Goal: Information Seeking & Learning: Learn about a topic

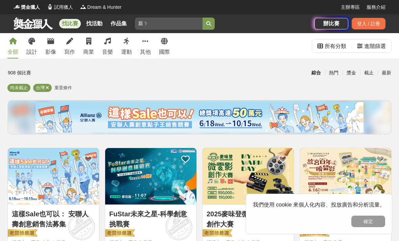
type input "親"
type input "ㄑ"
click at [210, 27] on button "submit" at bounding box center [209, 24] width 12 height 12
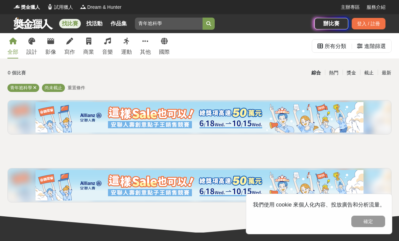
click at [10, 40] on icon at bounding box center [13, 41] width 8 height 7
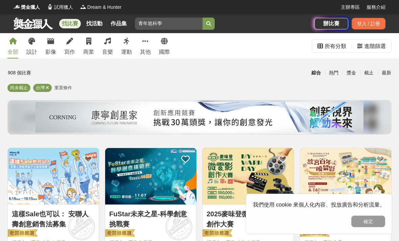
click at [185, 29] on input "青年尬科學" at bounding box center [169, 24] width 68 height 12
type input "青"
click at [214, 19] on button "submit" at bounding box center [209, 24] width 12 height 12
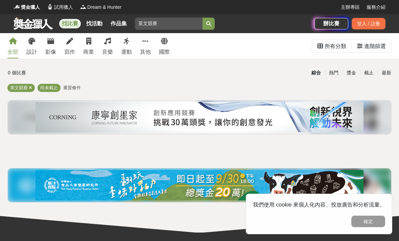
click at [179, 4] on div "獎金獵人 試用獵人 Dream & Hunter" at bounding box center [177, 7] width 327 height 14
click at [173, 29] on input "英文競賽" at bounding box center [169, 24] width 68 height 12
click at [209, 24] on button "submit" at bounding box center [209, 24] width 12 height 12
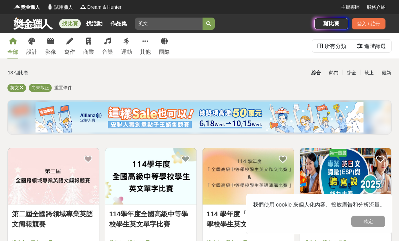
click at [212, 28] on button "submit" at bounding box center [209, 24] width 12 height 12
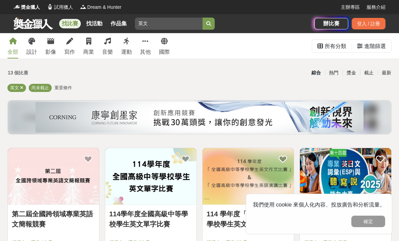
click at [205, 29] on button "submit" at bounding box center [209, 24] width 12 height 12
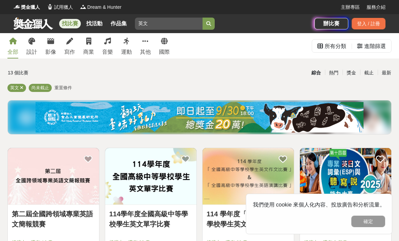
click at [210, 23] on icon "submit" at bounding box center [208, 23] width 5 height 5
click at [190, 27] on input "英文" at bounding box center [169, 24] width 68 height 12
type input "英"
click at [273, 75] on div "綜合 熱門 獎金 截止 最新" at bounding box center [265, 73] width 259 height 12
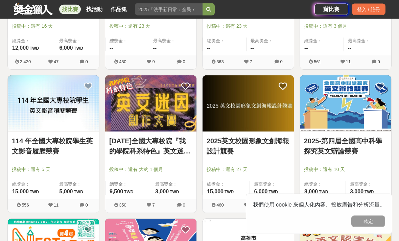
scroll to position [216, 0]
click at [339, 130] on img at bounding box center [345, 103] width 91 height 56
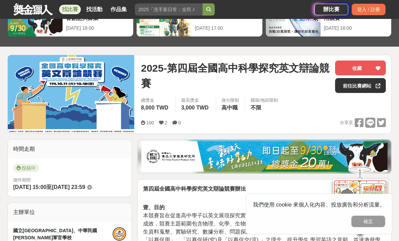
scroll to position [31, 0]
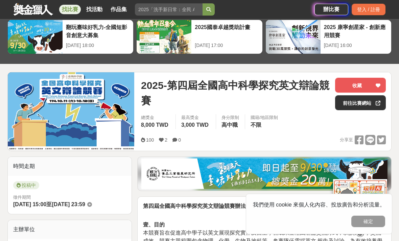
click at [28, 189] on span "投稿中" at bounding box center [26, 185] width 26 height 8
click at [92, 203] on icon at bounding box center [89, 204] width 5 height 5
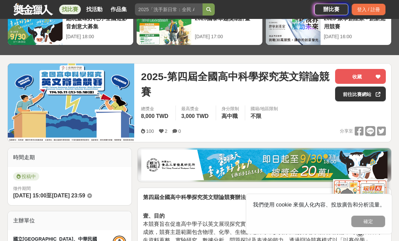
scroll to position [34, 0]
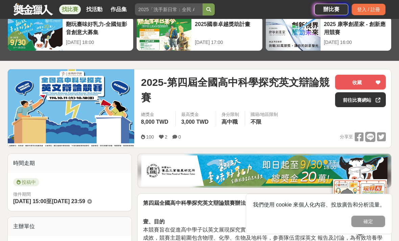
click at [363, 106] on link "前往比賽網站" at bounding box center [360, 99] width 51 height 15
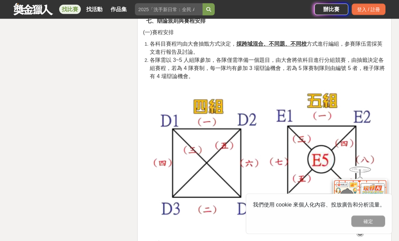
scroll to position [5156, 0]
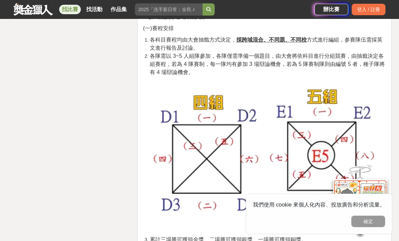
click at [316, 130] on img at bounding box center [264, 155] width 243 height 151
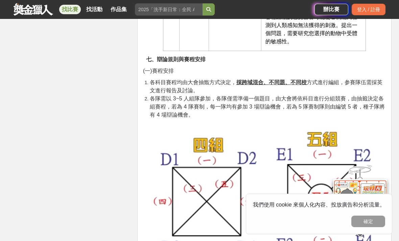
click at [178, 163] on img at bounding box center [264, 198] width 243 height 151
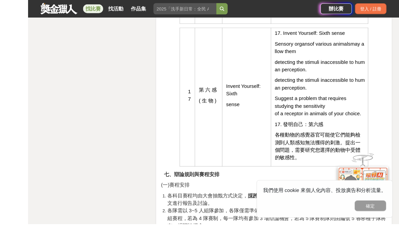
scroll to position [5046, 0]
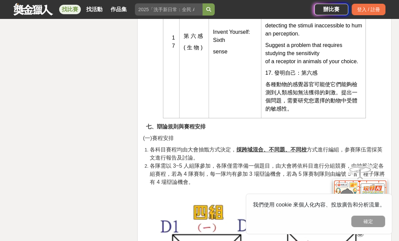
click at [378, 234] on div "我們使用 cookie 來個人化內容、投放廣告和分析流量。 確定" at bounding box center [319, 214] width 146 height 41
click at [379, 227] on button "確定" at bounding box center [368, 221] width 34 height 11
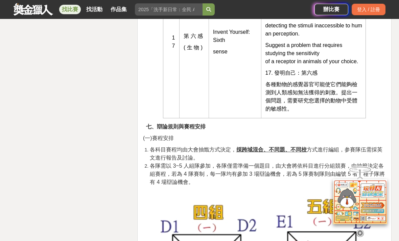
click at [363, 235] on icon at bounding box center [359, 231] width 7 height 7
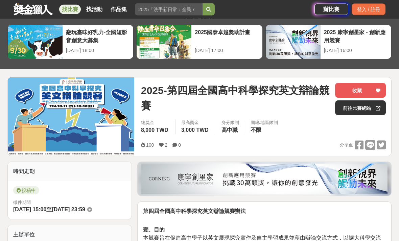
scroll to position [26, 0]
click at [370, 113] on link "前往比賽網站" at bounding box center [360, 107] width 51 height 15
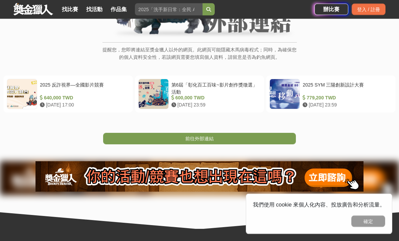
click at [293, 137] on link "前往外部連結" at bounding box center [199, 138] width 193 height 11
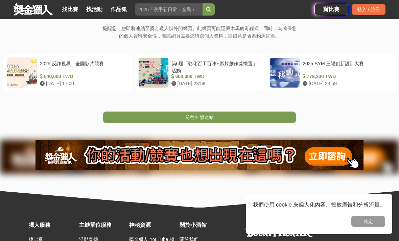
scroll to position [120, 0]
